Goal: Check status: Check status

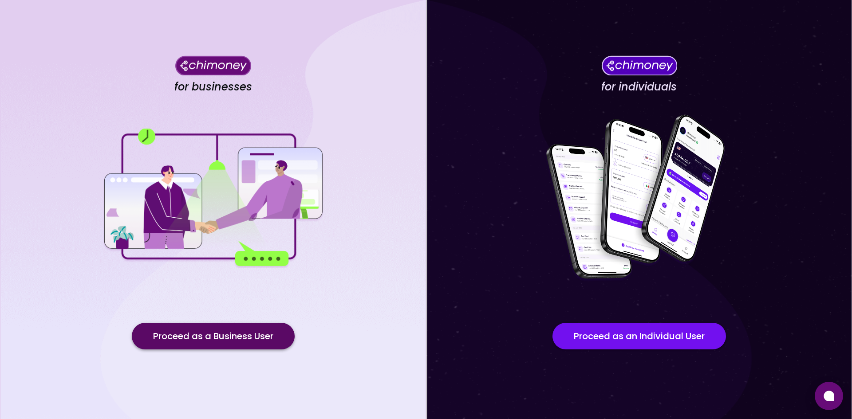
click at [266, 343] on button "Proceed as a Business User" at bounding box center [213, 336] width 163 height 27
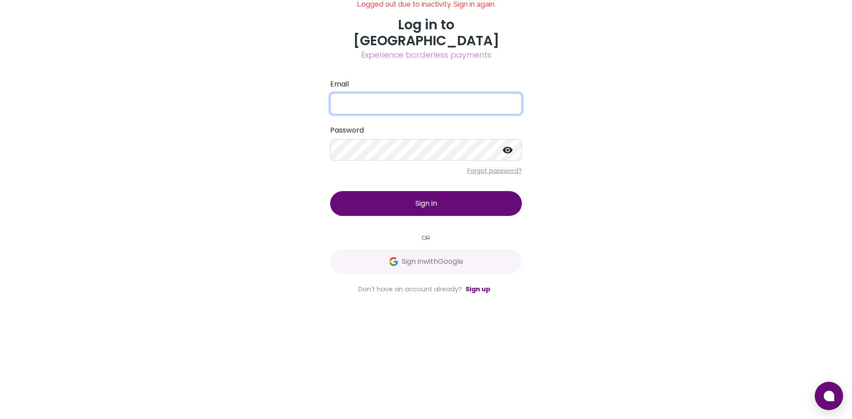
type input "[EMAIL_ADDRESS][DOMAIN_NAME]"
click at [437, 209] on span "Sign in" at bounding box center [426, 203] width 22 height 10
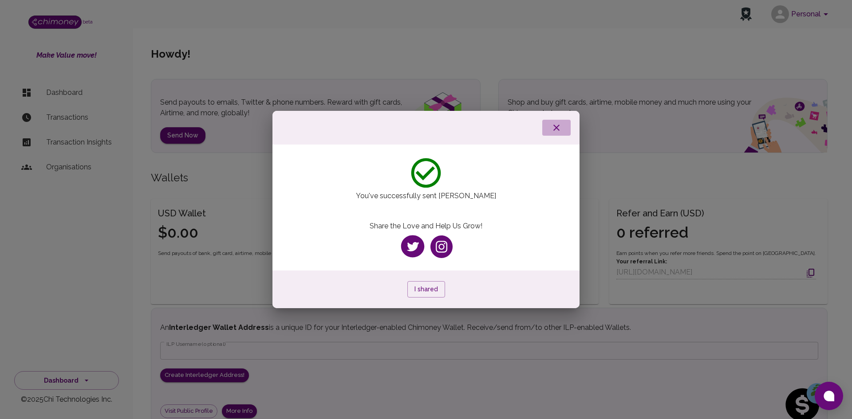
click at [564, 126] on button "button" at bounding box center [556, 128] width 28 height 16
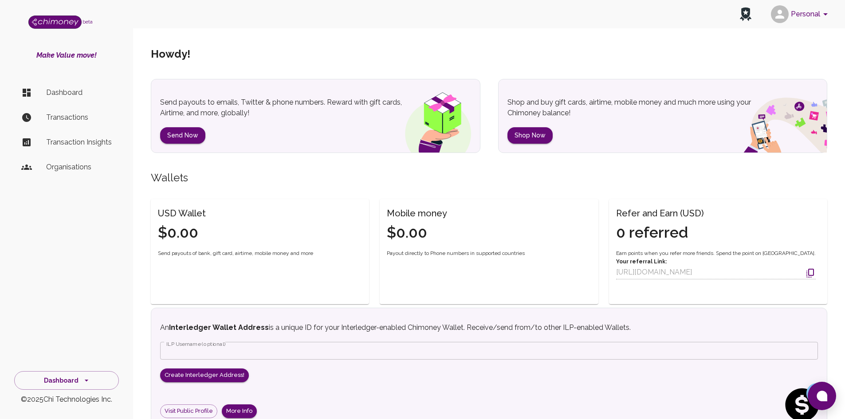
click at [816, 12] on button "Personal" at bounding box center [801, 14] width 67 height 23
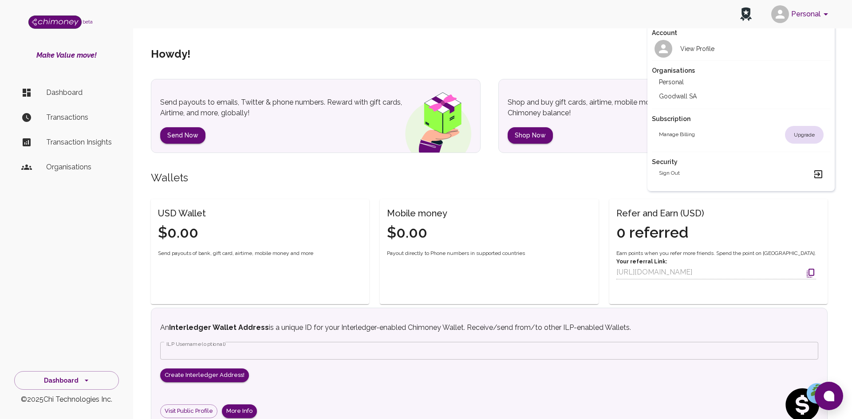
click at [689, 91] on li "Goodwall SA" at bounding box center [741, 96] width 179 height 14
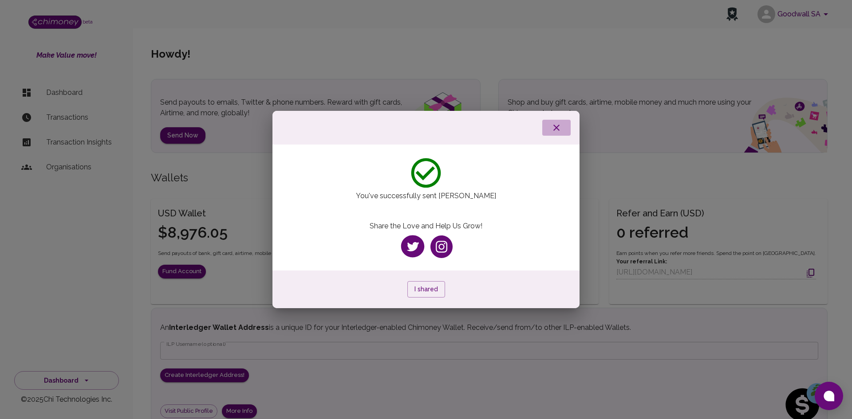
click at [555, 126] on icon "button" at bounding box center [556, 128] width 6 height 6
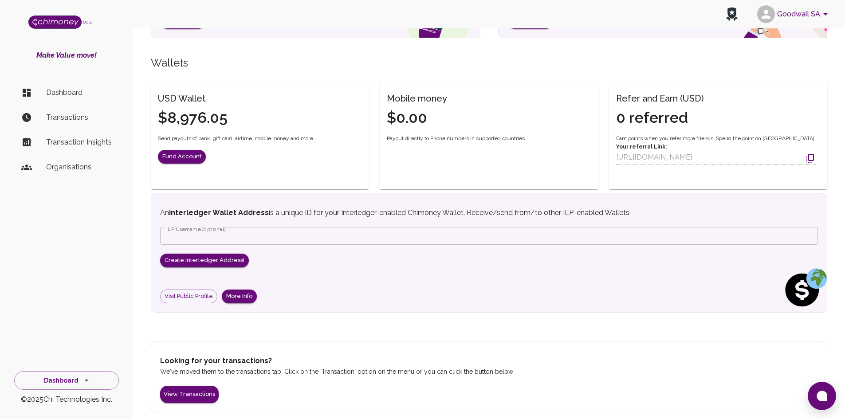
scroll to position [119, 0]
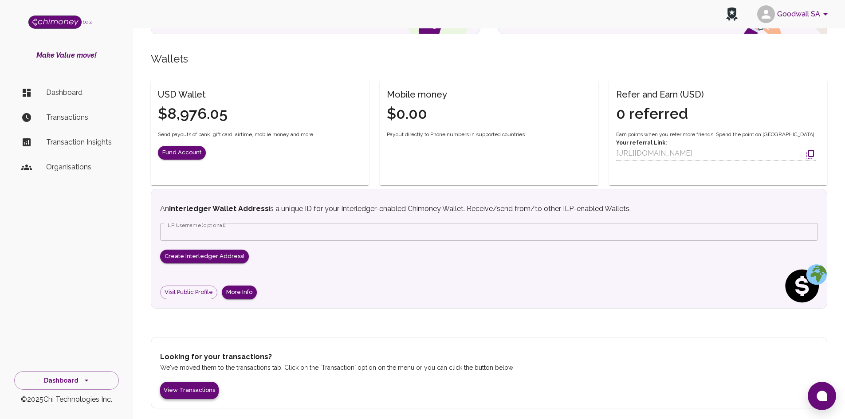
click at [196, 391] on button "View Transactions" at bounding box center [189, 390] width 59 height 17
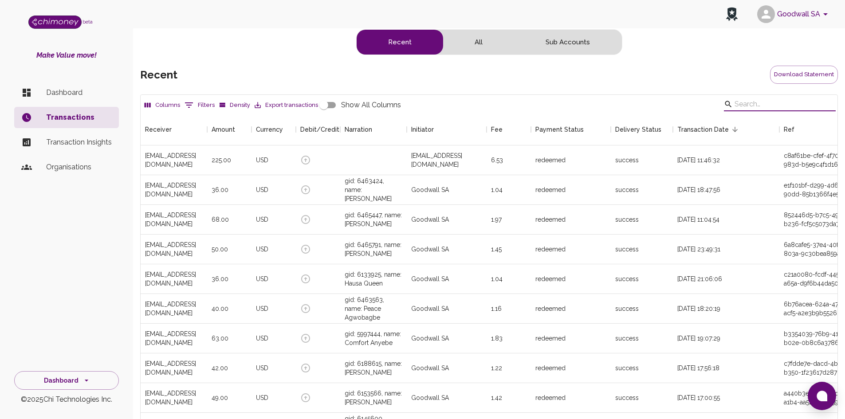
click at [760, 110] on input "Search" at bounding box center [779, 104] width 88 height 14
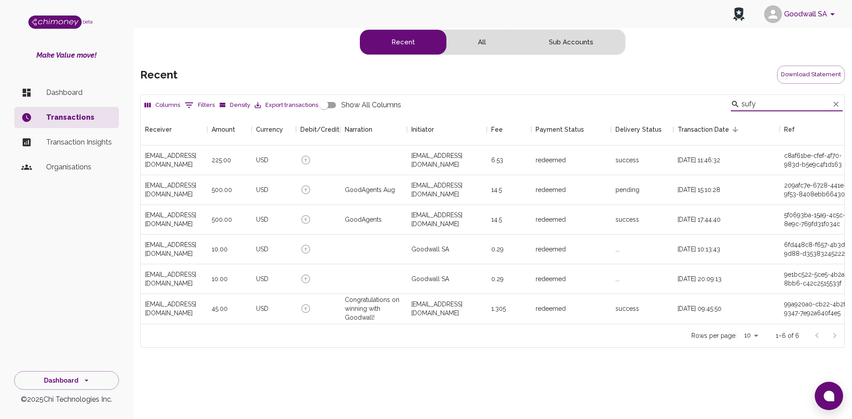
scroll to position [210, 697]
type input "sufy"
click at [631, 192] on div "pending" at bounding box center [627, 189] width 24 height 9
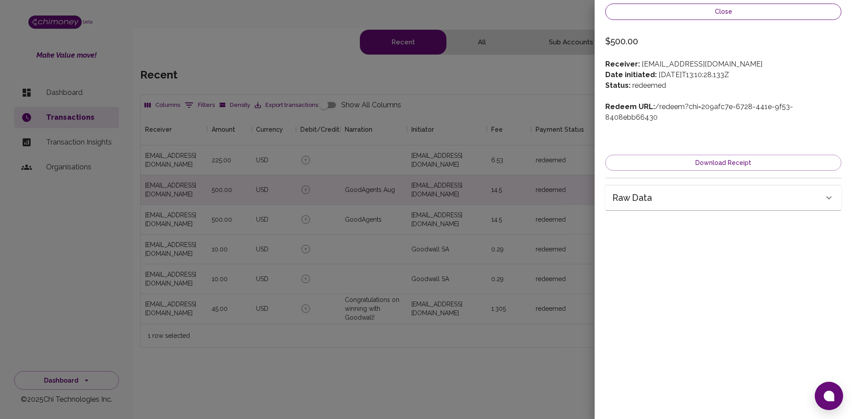
click at [646, 13] on button "Close" at bounding box center [723, 12] width 236 height 16
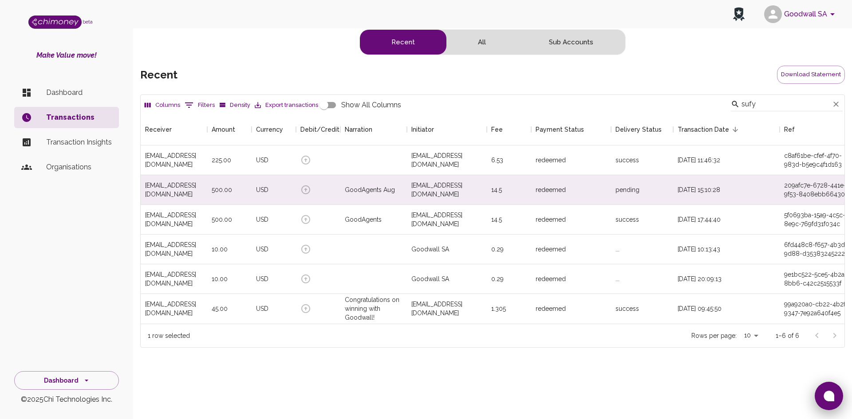
click at [840, 399] on button at bounding box center [829, 396] width 28 height 28
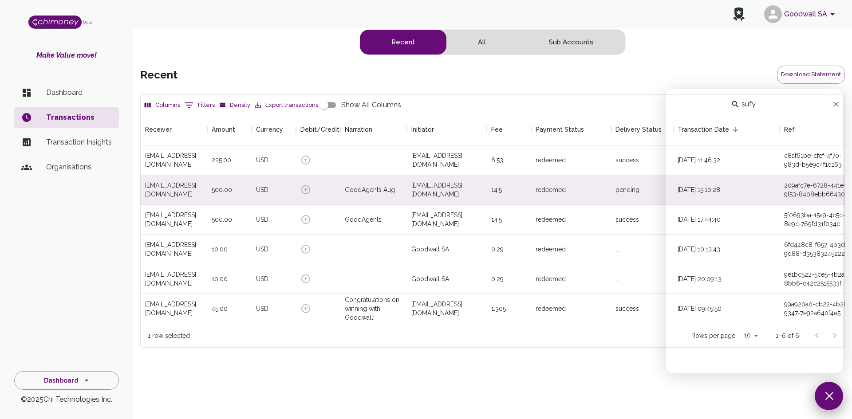
click at [831, 403] on button at bounding box center [829, 396] width 28 height 28
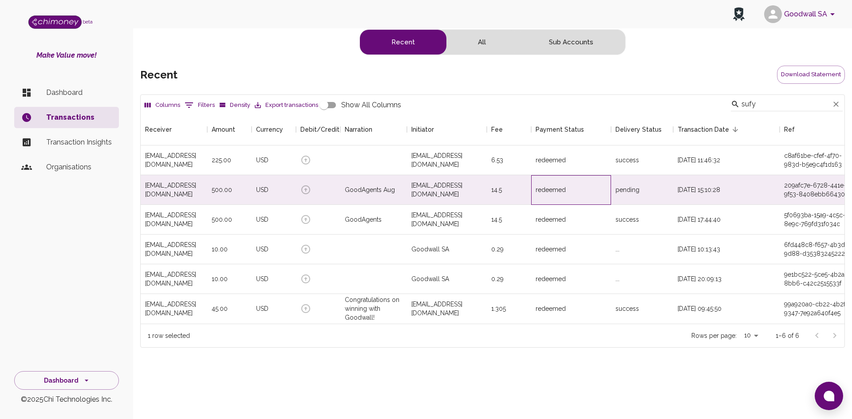
click at [609, 197] on div "redeemed" at bounding box center [571, 190] width 80 height 30
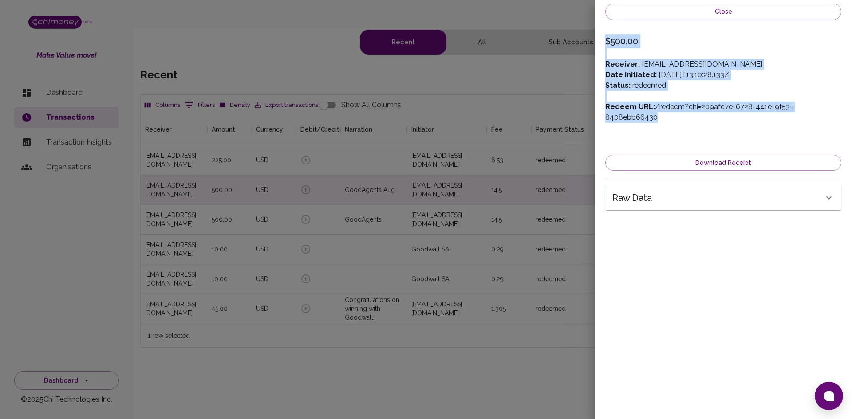
drag, startPoint x: 606, startPoint y: 39, endPoint x: 839, endPoint y: 110, distance: 243.9
click at [839, 110] on div "Close $500.00 Receiver: [EMAIL_ADDRESS][DOMAIN_NAME] Date initiated: [DATE]T13:…" at bounding box center [723, 116] width 257 height 232
copy div "$500.00 Receiver: [EMAIL_ADDRESS][DOMAIN_NAME] Date initiated: [DATE]T13:10:28.…"
